Goal: Transaction & Acquisition: Purchase product/service

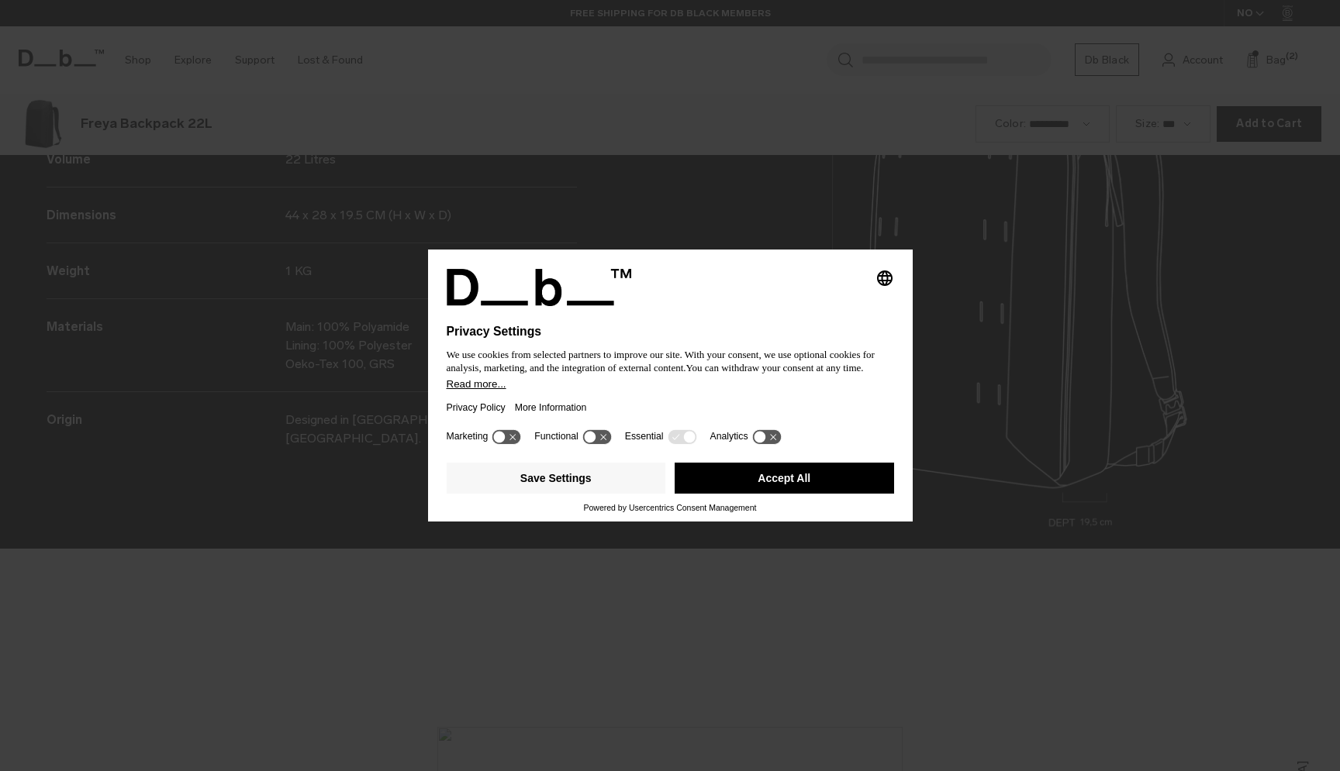
scroll to position [2314, 0]
